Goal: Task Accomplishment & Management: Use online tool/utility

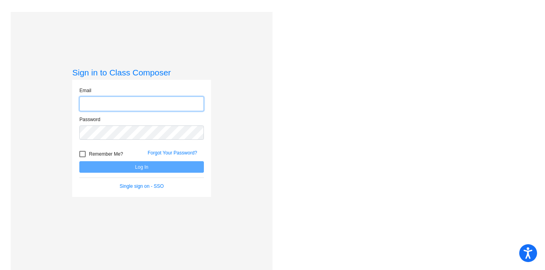
type input "[EMAIL_ADDRESS][DOMAIN_NAME]"
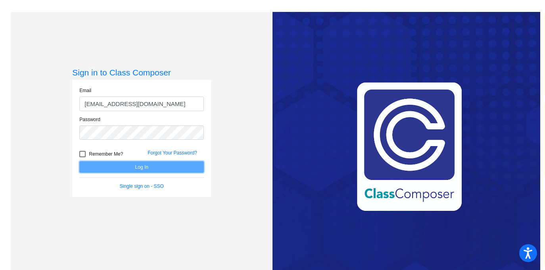
click at [182, 167] on button "Log In" at bounding box center [141, 167] width 125 height 12
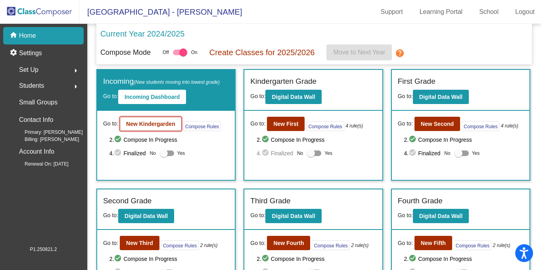
click at [167, 124] on b "New Kindergarden" at bounding box center [150, 124] width 49 height 6
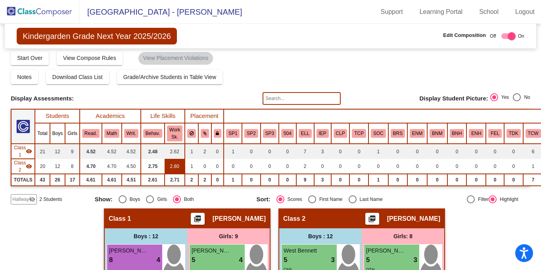
scroll to position [3, 0]
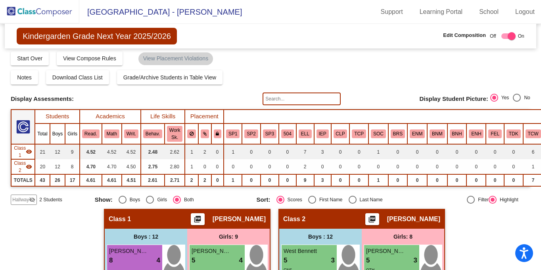
click at [64, 38] on span "Kindergarden Grade Next Year 2025/2026" at bounding box center [97, 36] width 160 height 17
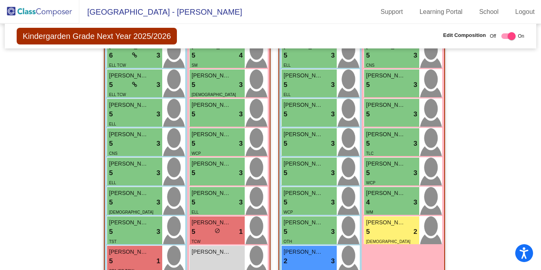
scroll to position [236, 0]
